Goal: Transaction & Acquisition: Purchase product/service

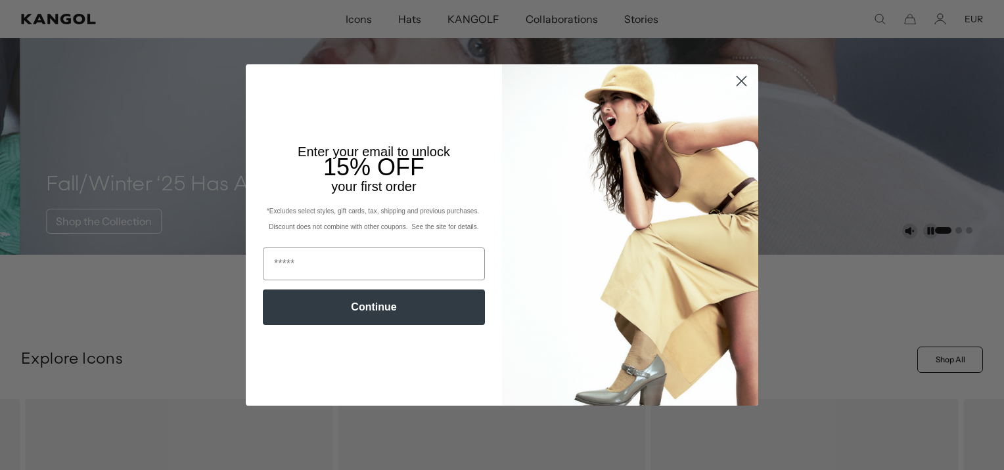
click at [735, 78] on circle "Close dialog" at bounding box center [742, 81] width 22 height 22
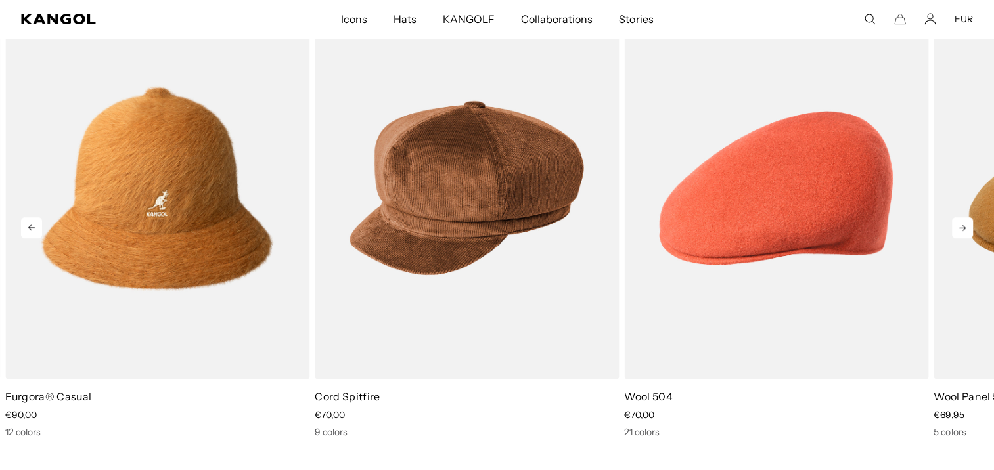
click at [970, 229] on icon at bounding box center [962, 228] width 21 height 21
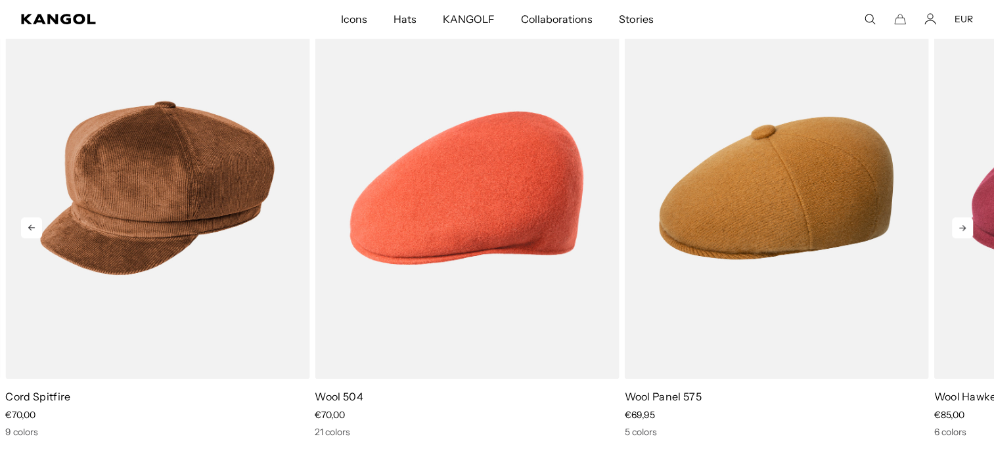
click at [970, 229] on icon at bounding box center [962, 228] width 21 height 21
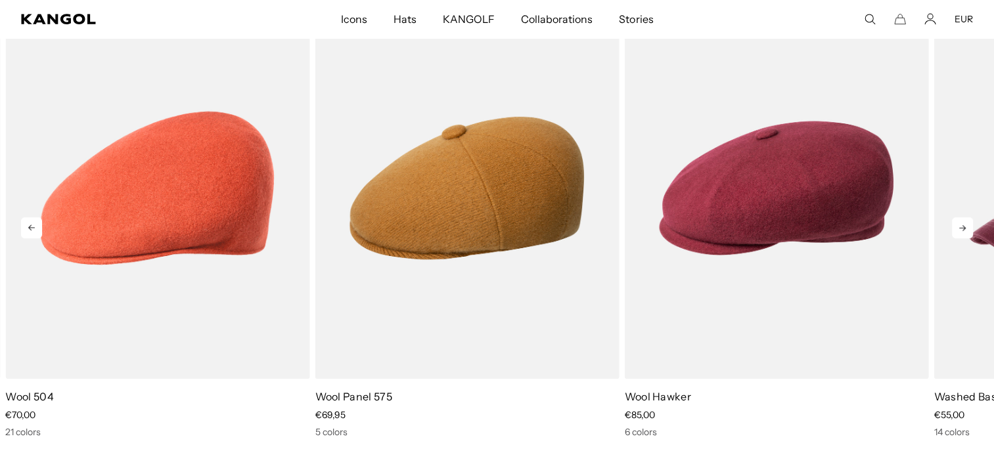
click at [970, 229] on icon at bounding box center [962, 228] width 21 height 21
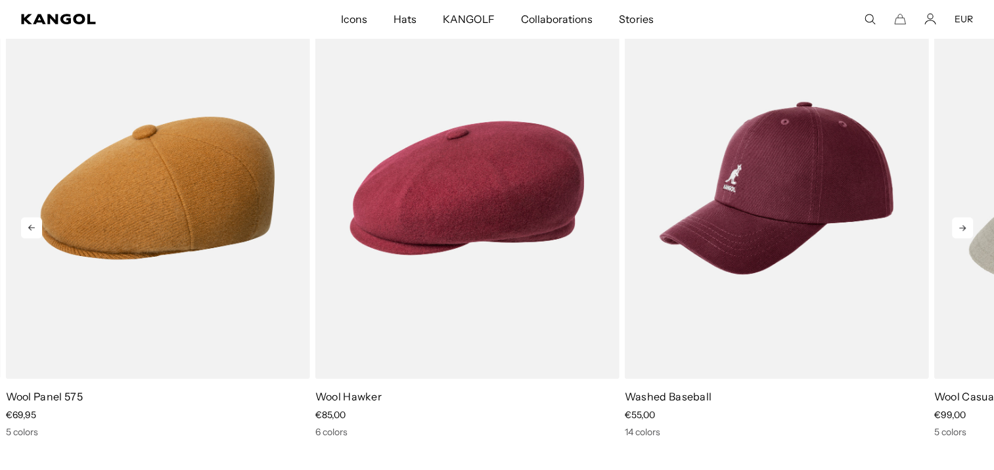
scroll to position [0, 271]
click at [970, 229] on icon at bounding box center [962, 228] width 21 height 21
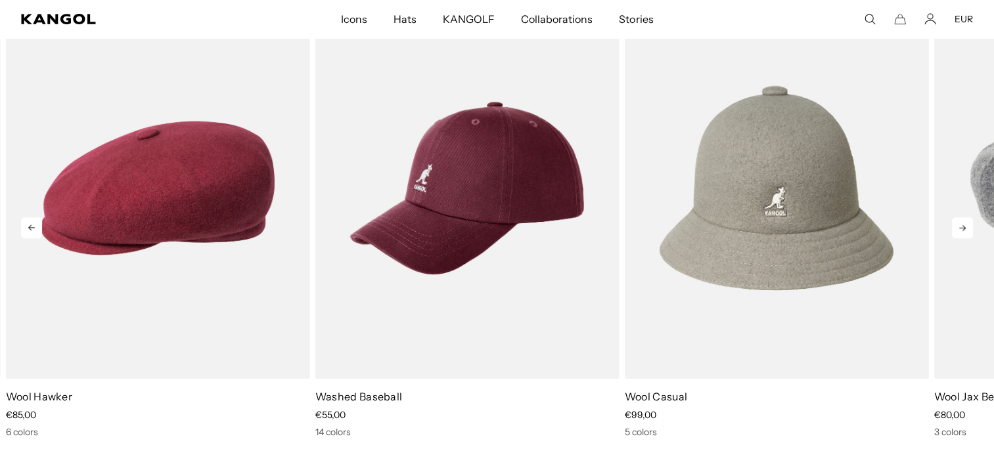
click at [970, 229] on icon at bounding box center [962, 228] width 21 height 21
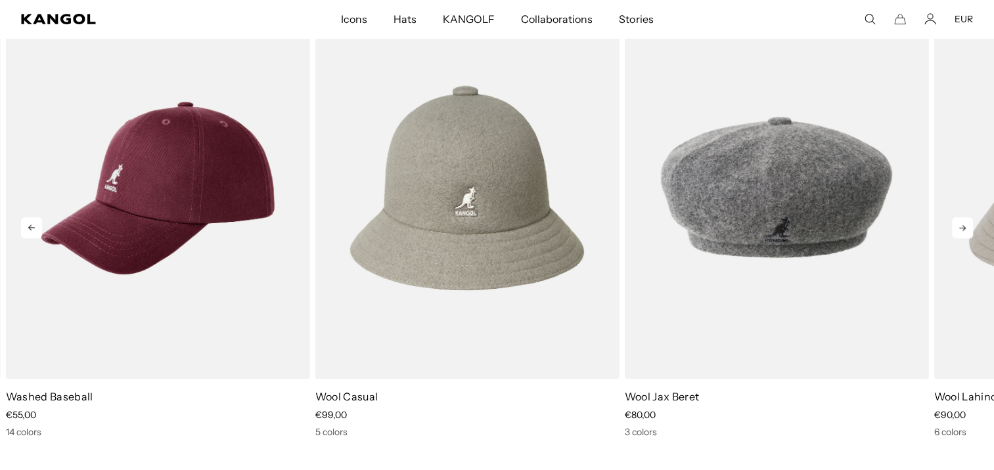
click at [970, 229] on icon at bounding box center [962, 228] width 21 height 21
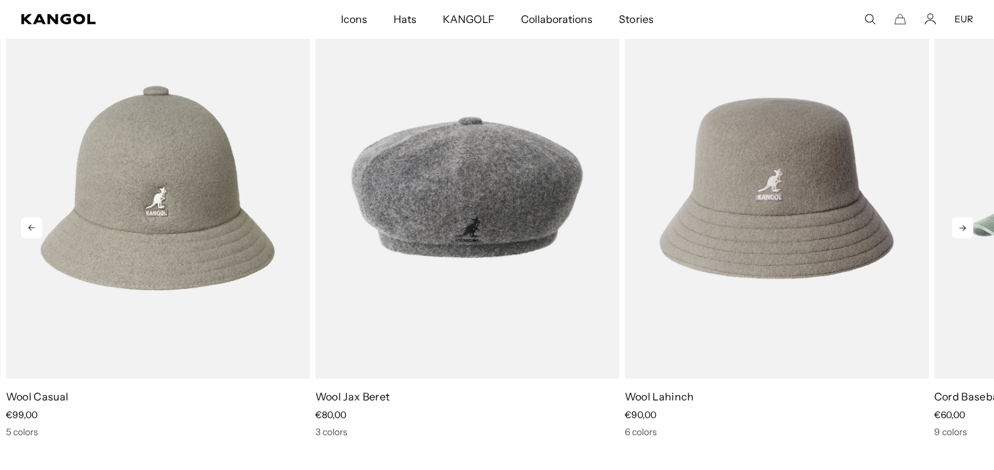
click at [970, 229] on icon at bounding box center [962, 228] width 21 height 21
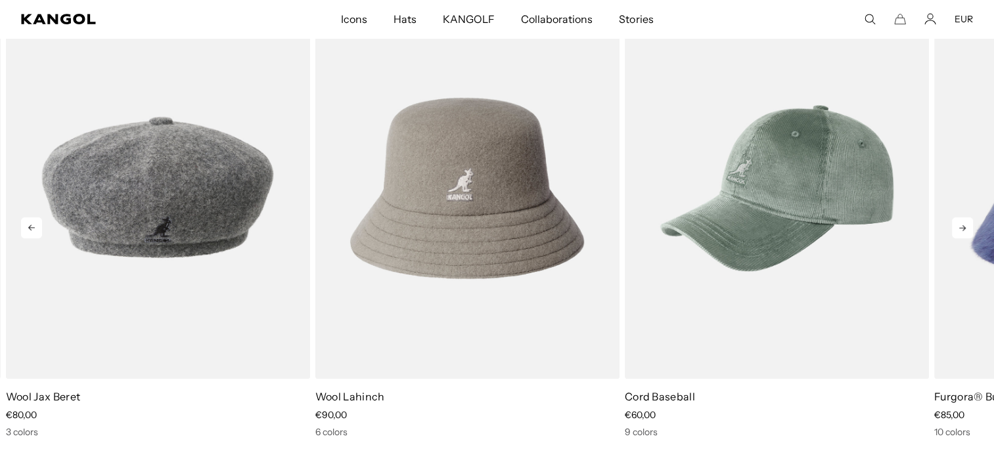
scroll to position [0, 0]
click at [970, 229] on icon at bounding box center [962, 228] width 21 height 21
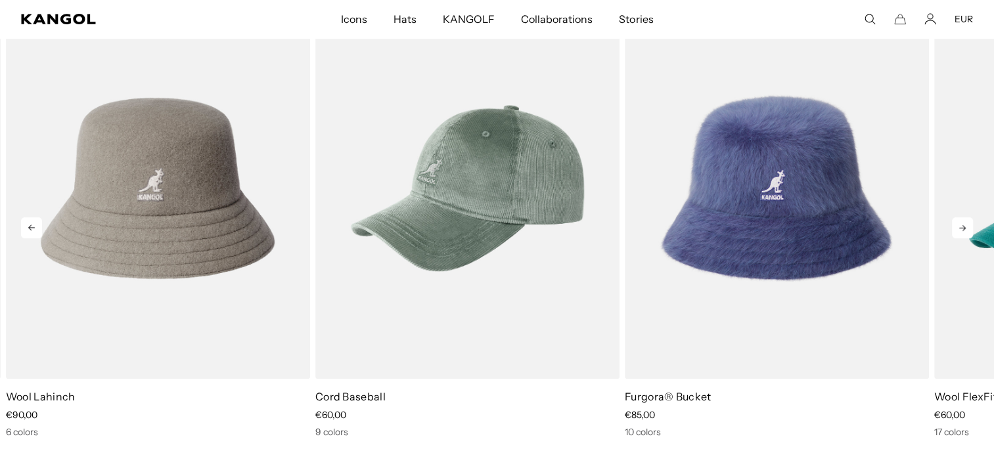
click at [970, 229] on icon at bounding box center [962, 228] width 21 height 21
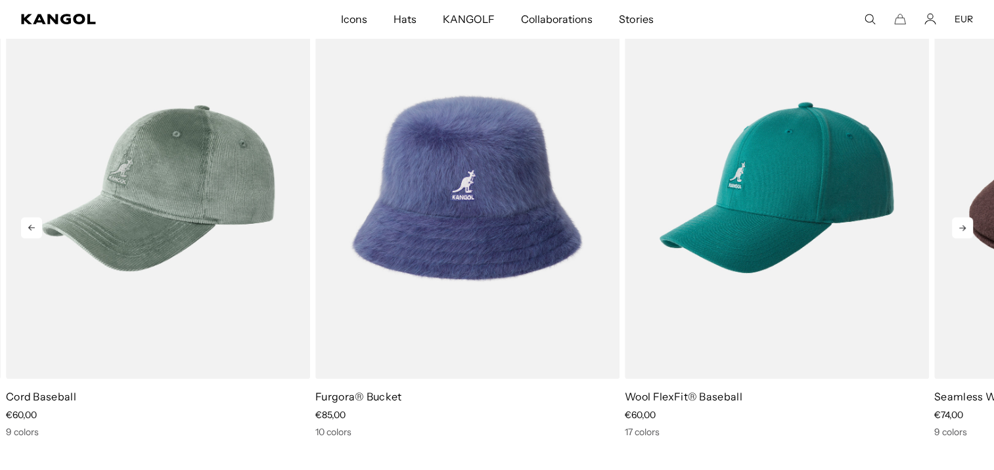
click at [970, 229] on icon at bounding box center [962, 228] width 21 height 21
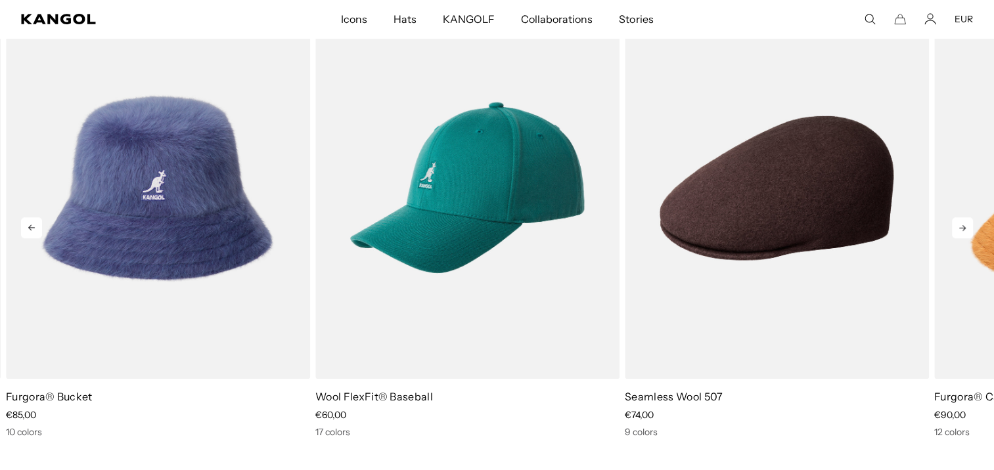
scroll to position [0, 271]
click at [970, 229] on icon at bounding box center [962, 228] width 21 height 21
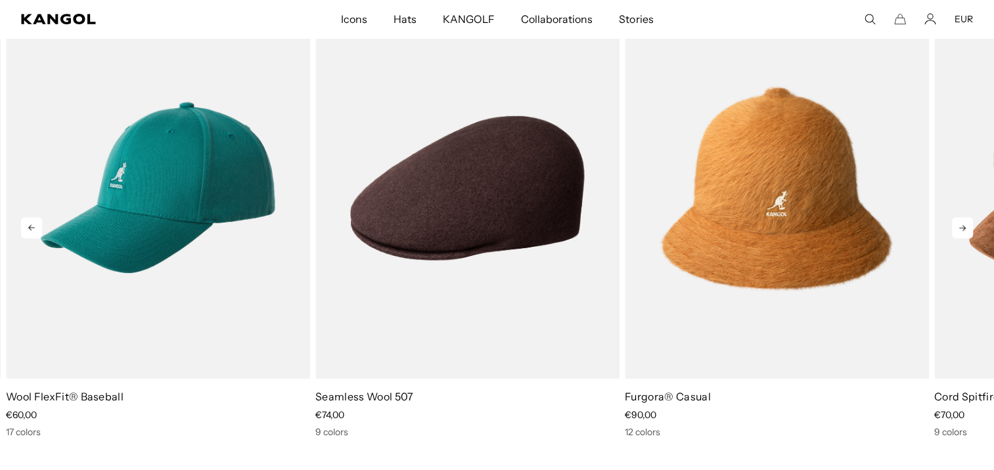
click at [970, 229] on icon at bounding box center [962, 228] width 21 height 21
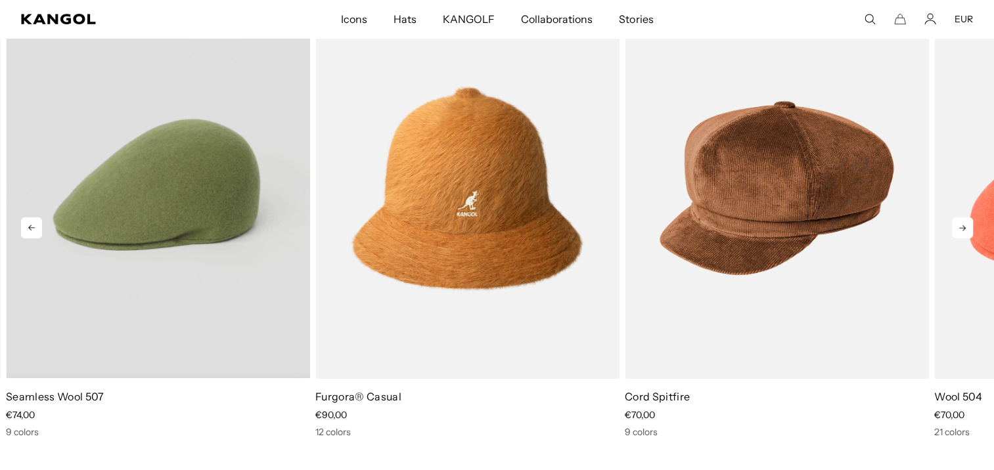
scroll to position [0, 0]
click at [155, 168] on video "Seamless Wool 507" at bounding box center [158, 187] width 304 height 381
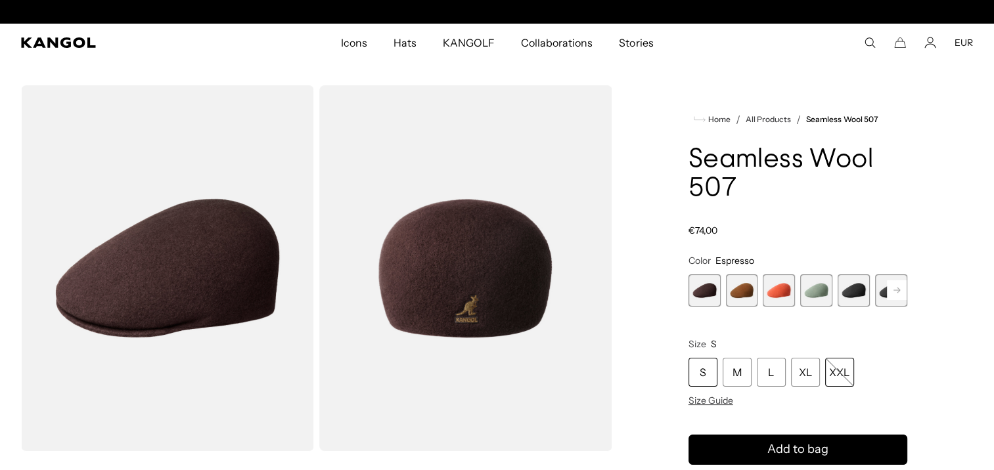
click at [844, 380] on div "XXL" at bounding box center [839, 372] width 29 height 29
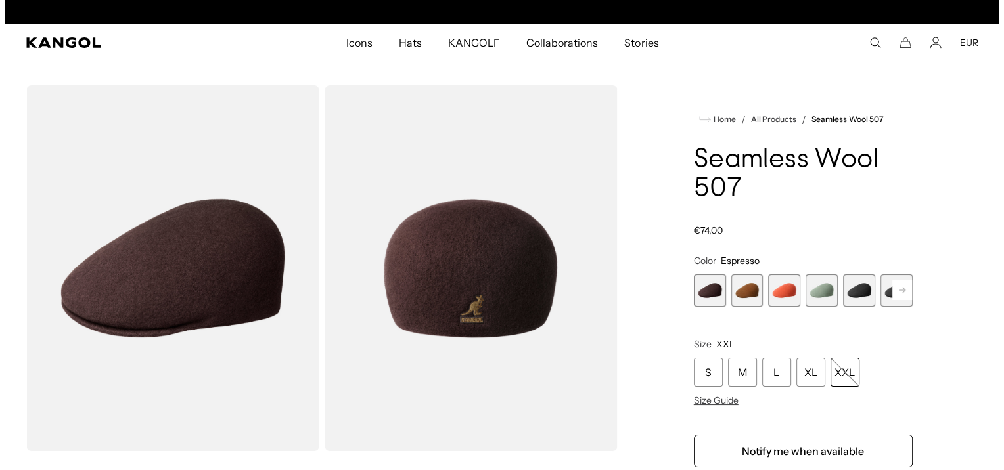
scroll to position [0, 271]
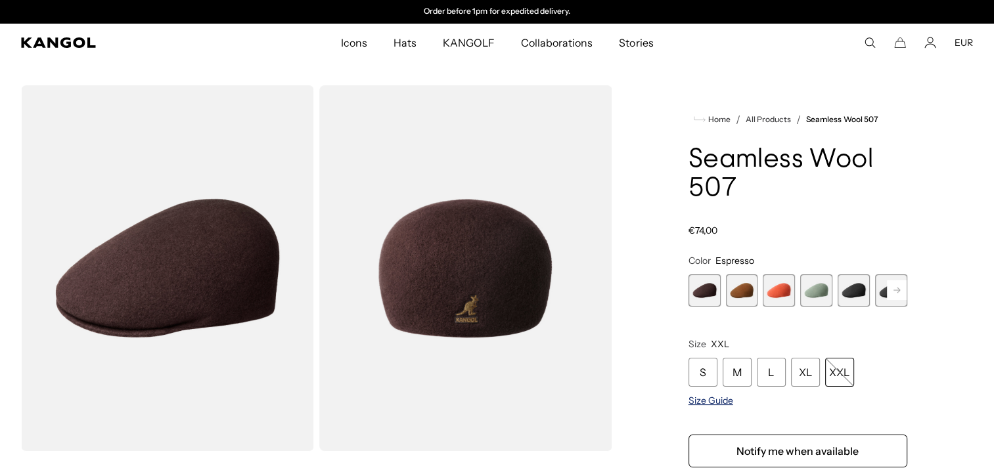
click at [720, 398] on span "Size Guide" at bounding box center [711, 401] width 45 height 12
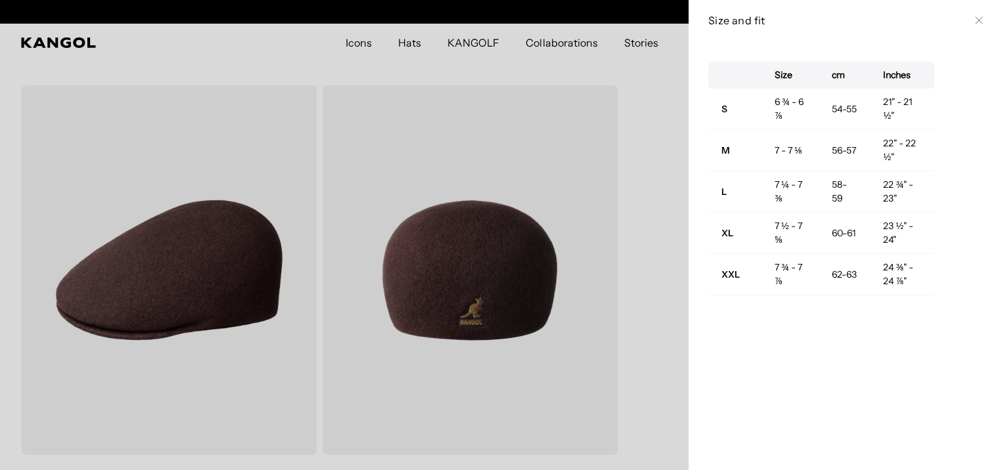
scroll to position [0, 0]
